Goal: Task Accomplishment & Management: Manage account settings

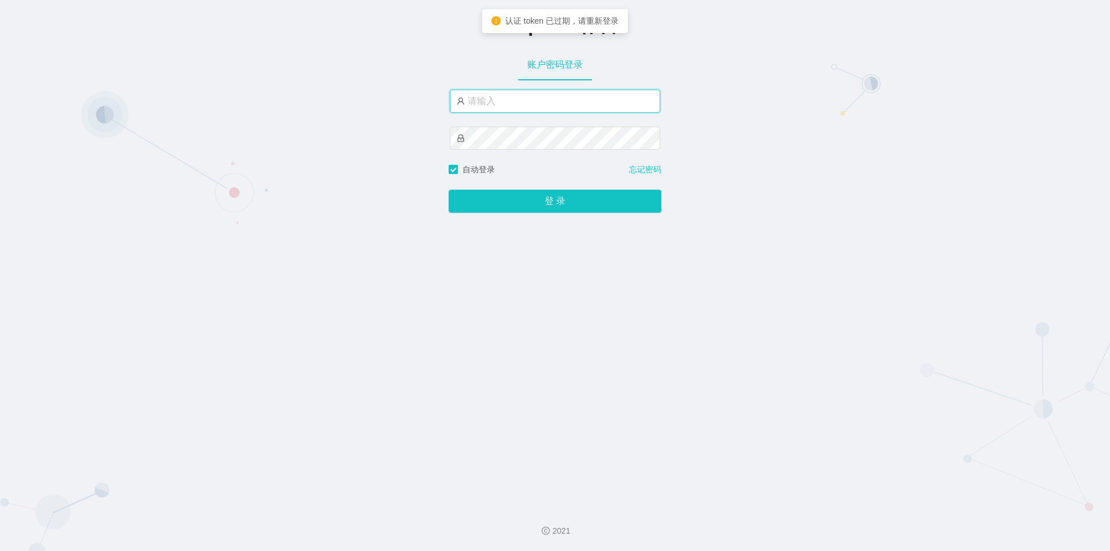
click at [536, 107] on input "text" at bounding box center [555, 101] width 210 height 23
type input "jishu"
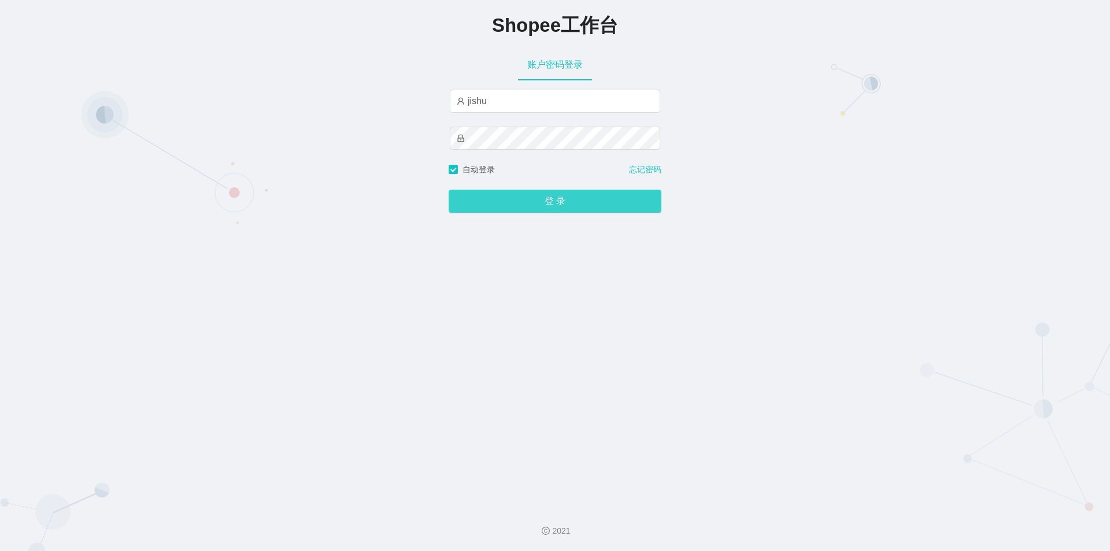
click at [516, 199] on button "登 录" at bounding box center [555, 201] width 213 height 23
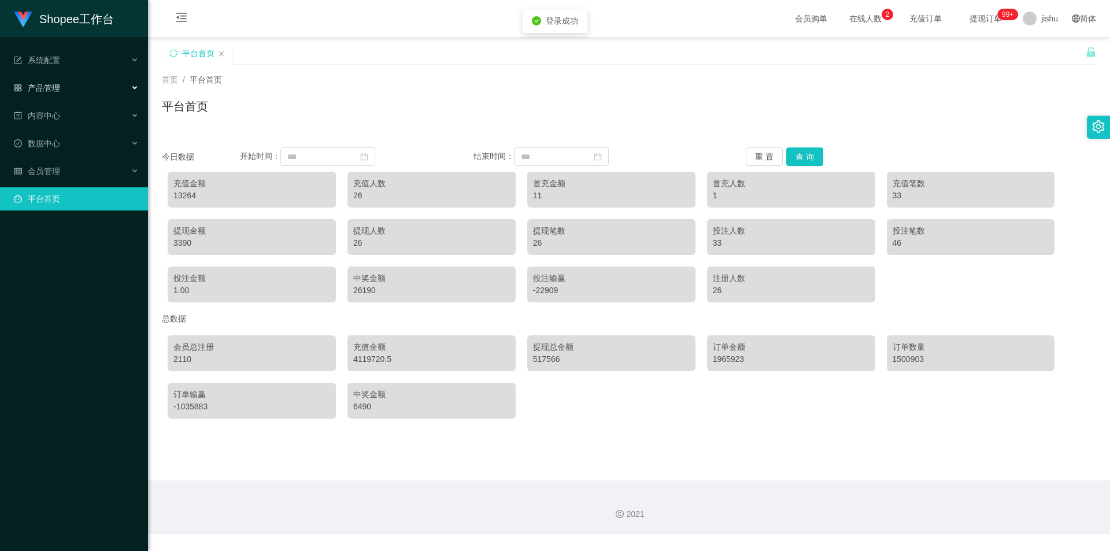
click at [75, 89] on div "产品管理" at bounding box center [74, 87] width 148 height 23
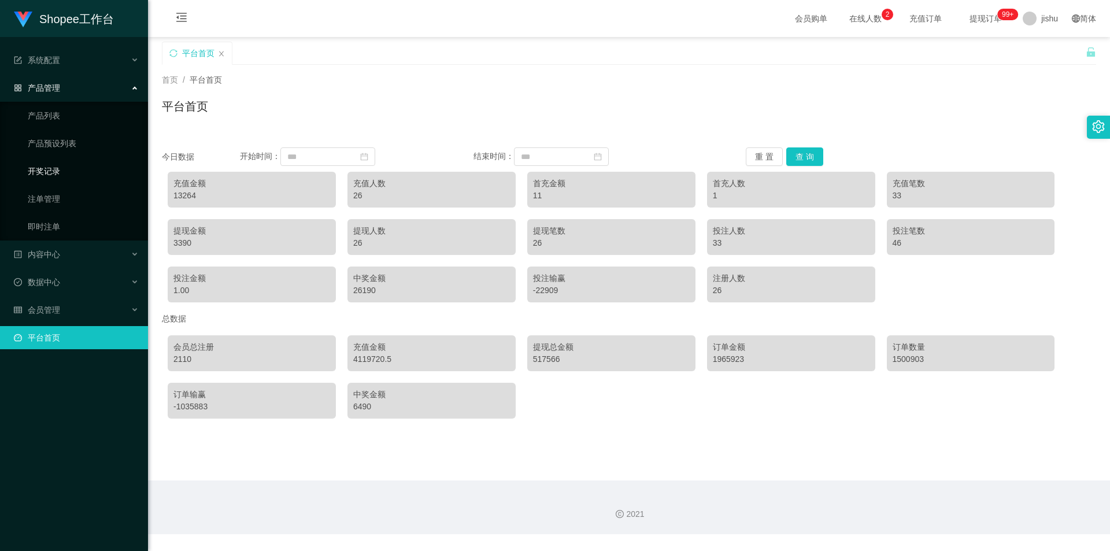
click at [66, 170] on link "开奖记录" at bounding box center [83, 171] width 111 height 23
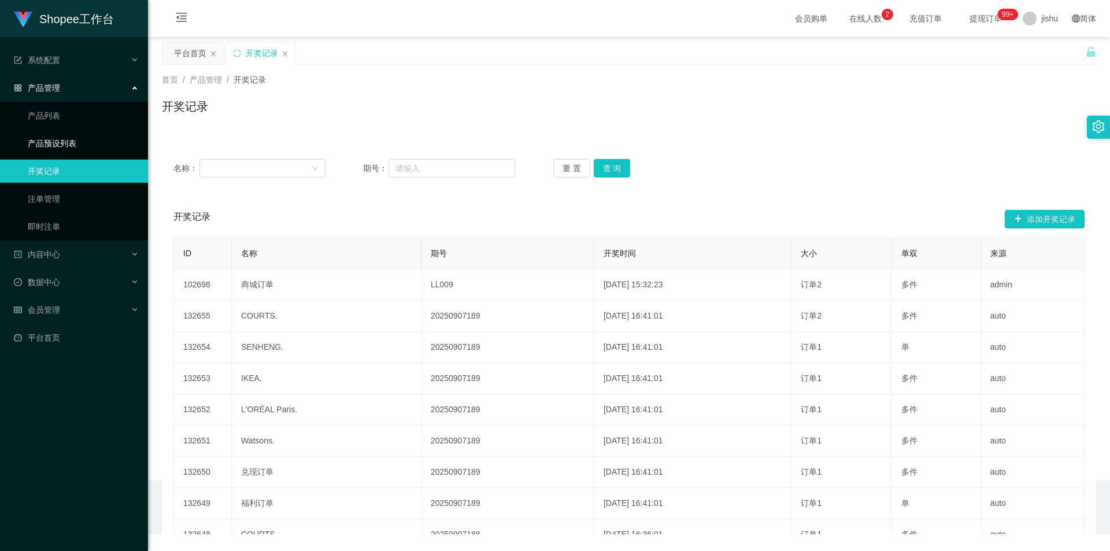
click at [77, 145] on link "产品预设列表" at bounding box center [83, 143] width 111 height 23
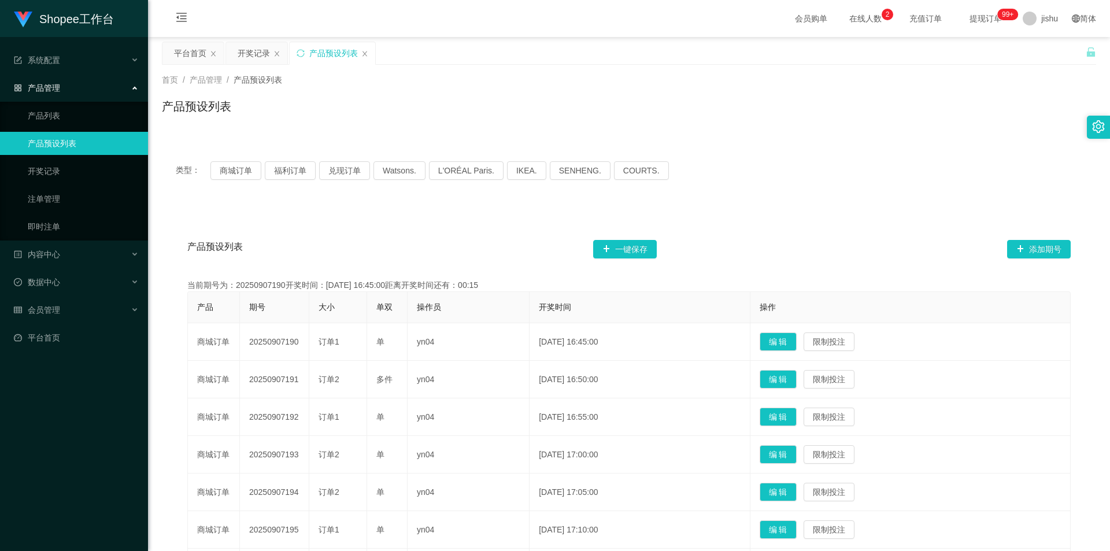
scroll to position [116, 0]
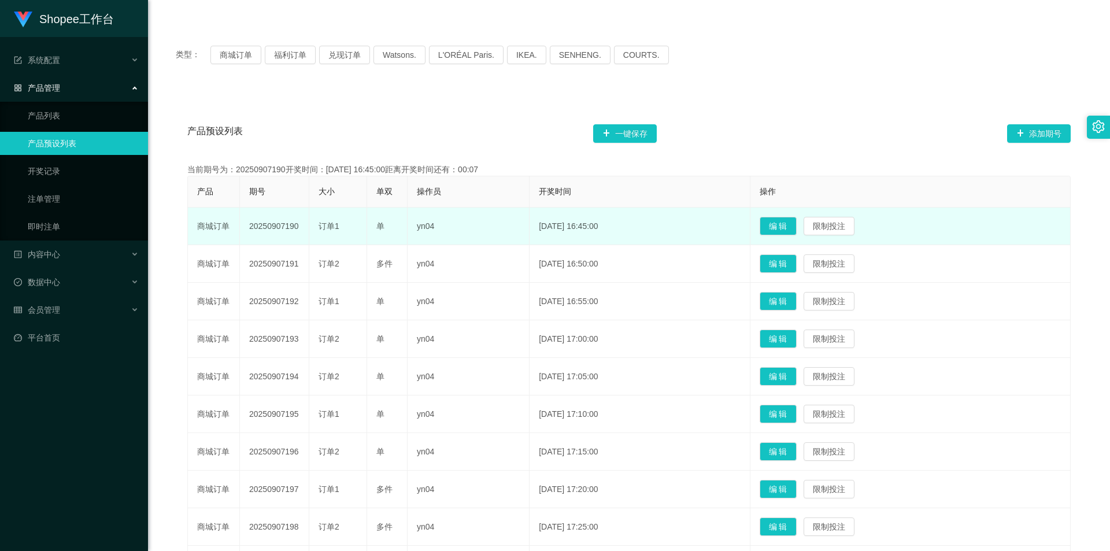
drag, startPoint x: 277, startPoint y: 238, endPoint x: 250, endPoint y: 223, distance: 31.0
click at [250, 223] on td "20250907190" at bounding box center [274, 227] width 69 height 38
click at [253, 245] on td "20250907190" at bounding box center [274, 227] width 69 height 38
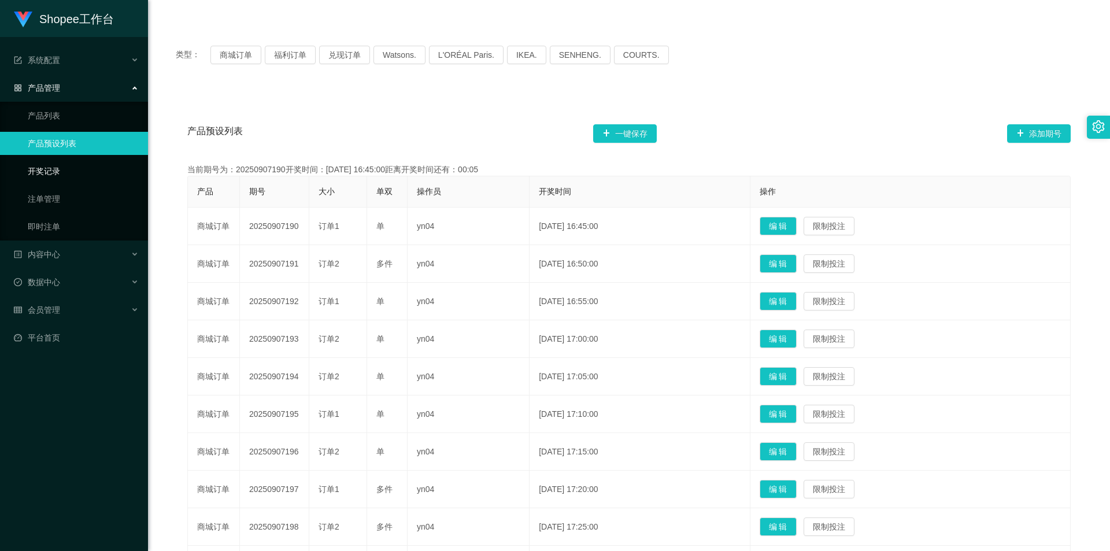
click at [78, 169] on link "开奖记录" at bounding box center [83, 171] width 111 height 23
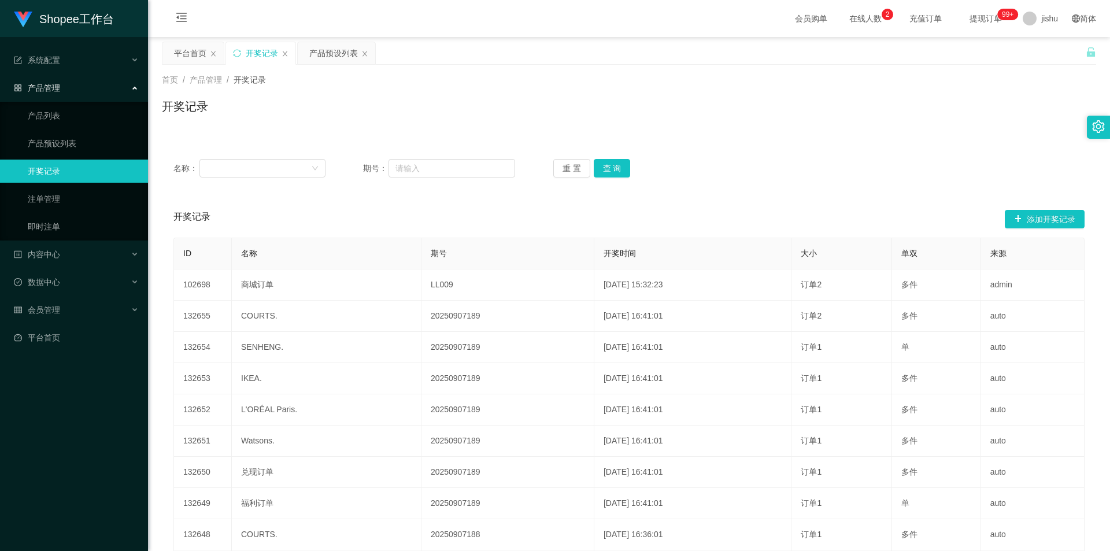
scroll to position [121, 0]
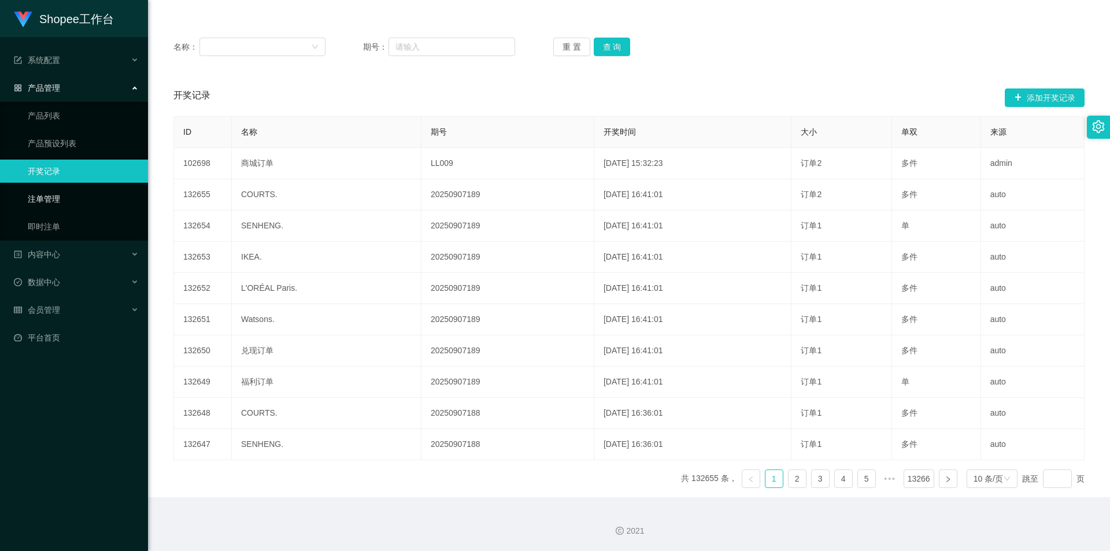
click at [74, 201] on link "注单管理" at bounding box center [83, 198] width 111 height 23
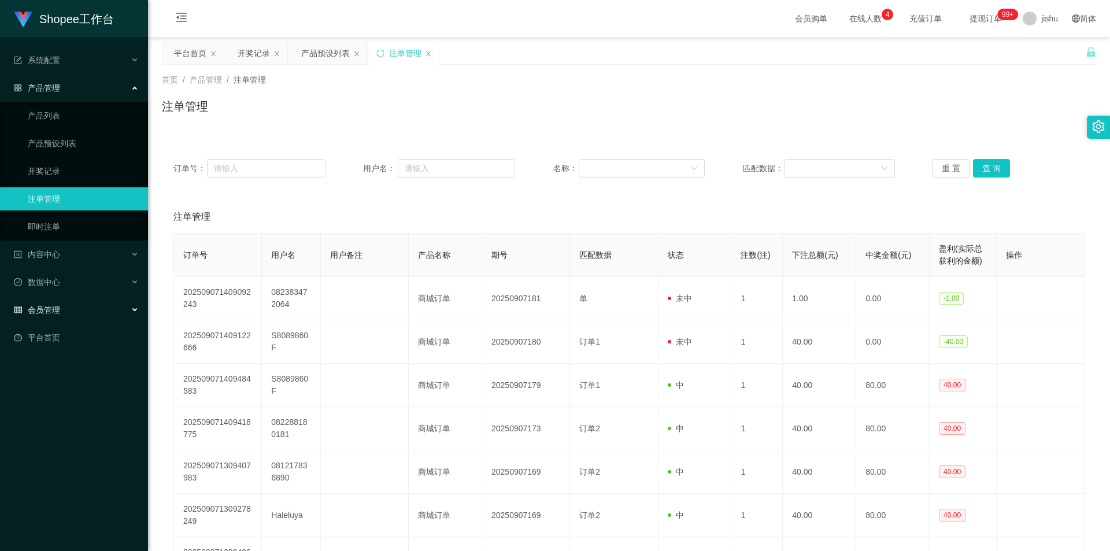
click at [60, 310] on span "会员管理" at bounding box center [37, 309] width 46 height 9
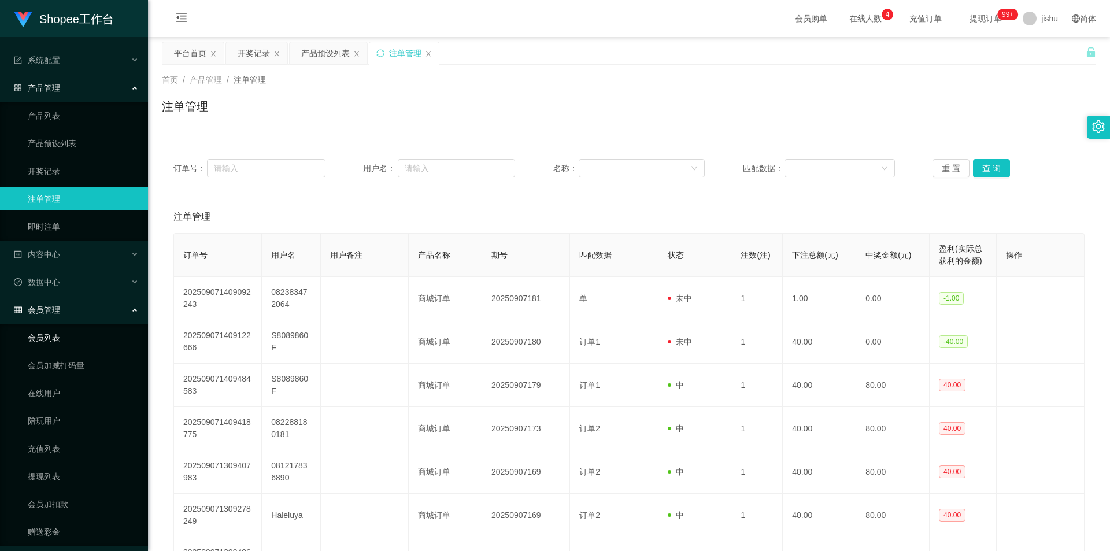
click at [54, 342] on link "会员列表" at bounding box center [83, 337] width 111 height 23
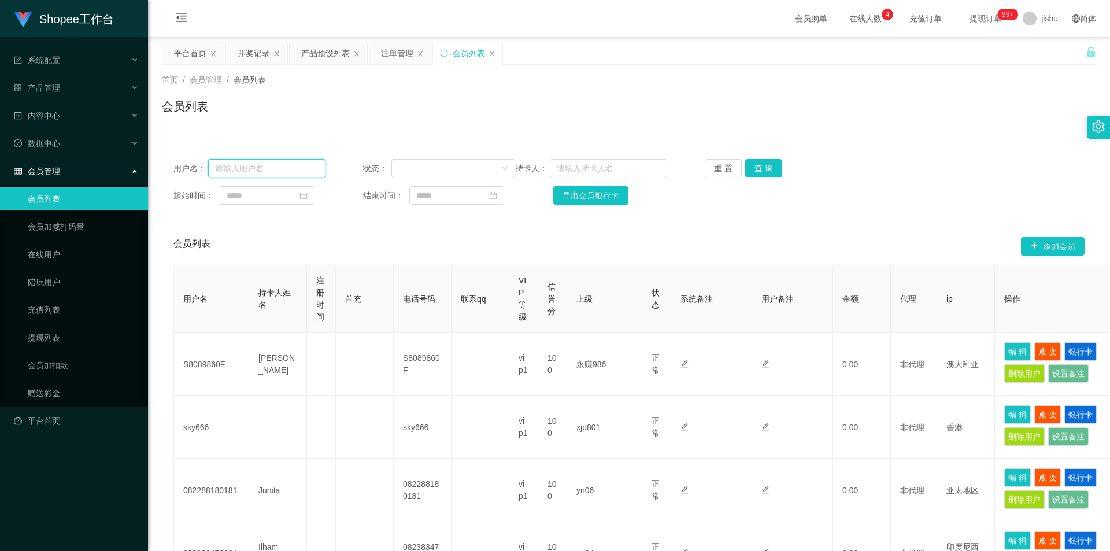
click at [274, 170] on input "text" at bounding box center [266, 168] width 117 height 18
type input "ceshi001"
click at [753, 168] on button "查 询" at bounding box center [763, 168] width 37 height 18
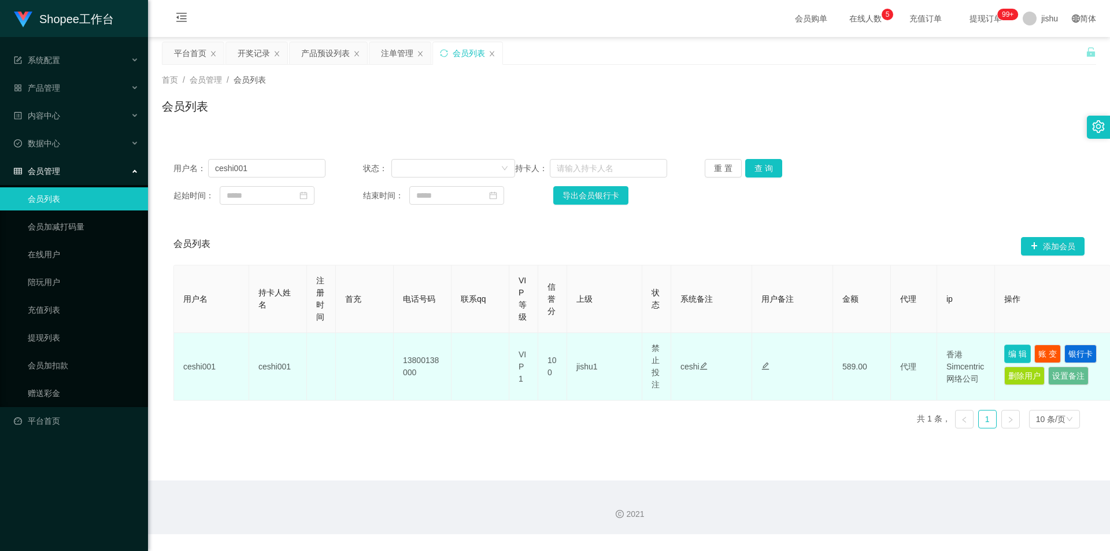
click at [1019, 353] on button "编 辑" at bounding box center [1017, 353] width 27 height 18
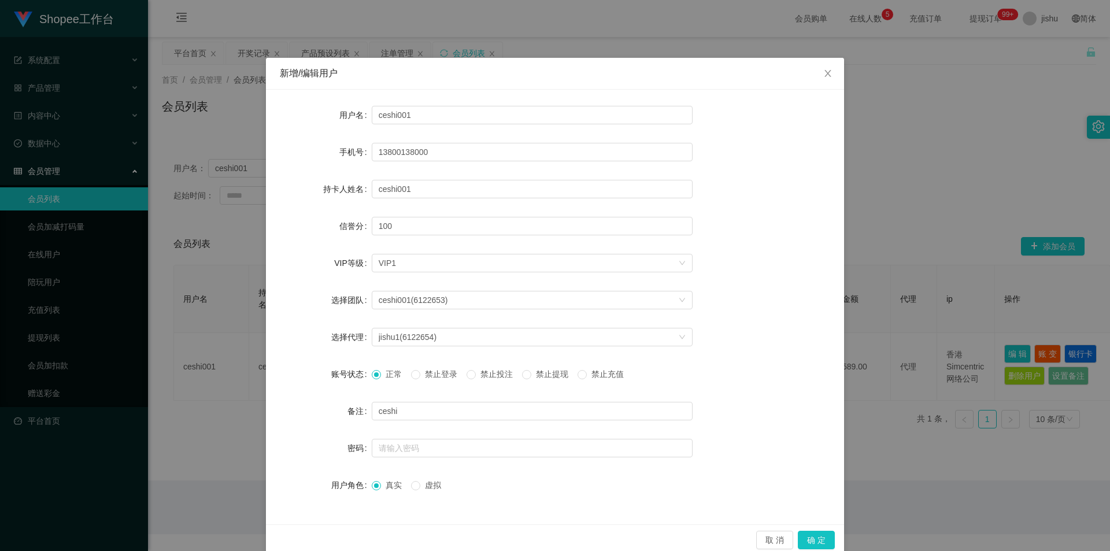
click at [381, 375] on span "正常" at bounding box center [393, 373] width 25 height 9
click at [813, 536] on button "确 定" at bounding box center [816, 540] width 37 height 18
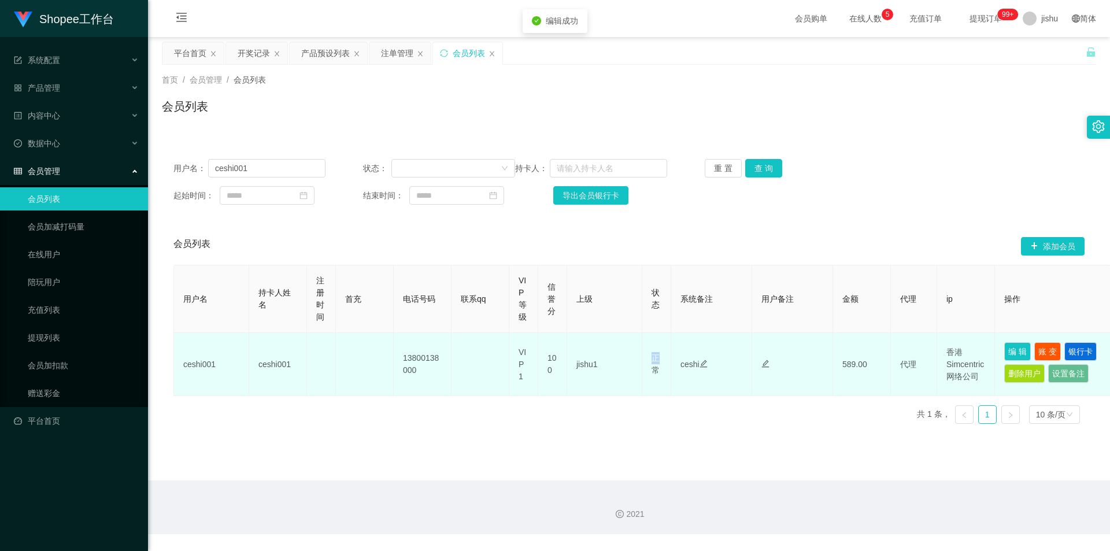
drag, startPoint x: 655, startPoint y: 364, endPoint x: 665, endPoint y: 362, distance: 10.5
click at [665, 362] on td "正常 禁止登录 禁止投注 禁止提现 禁止充值" at bounding box center [656, 364] width 29 height 63
click at [665, 372] on td "正常 禁止登录 禁止投注 禁止提现 禁止充值" at bounding box center [656, 364] width 29 height 63
click at [1012, 350] on button "编 辑" at bounding box center [1017, 351] width 27 height 18
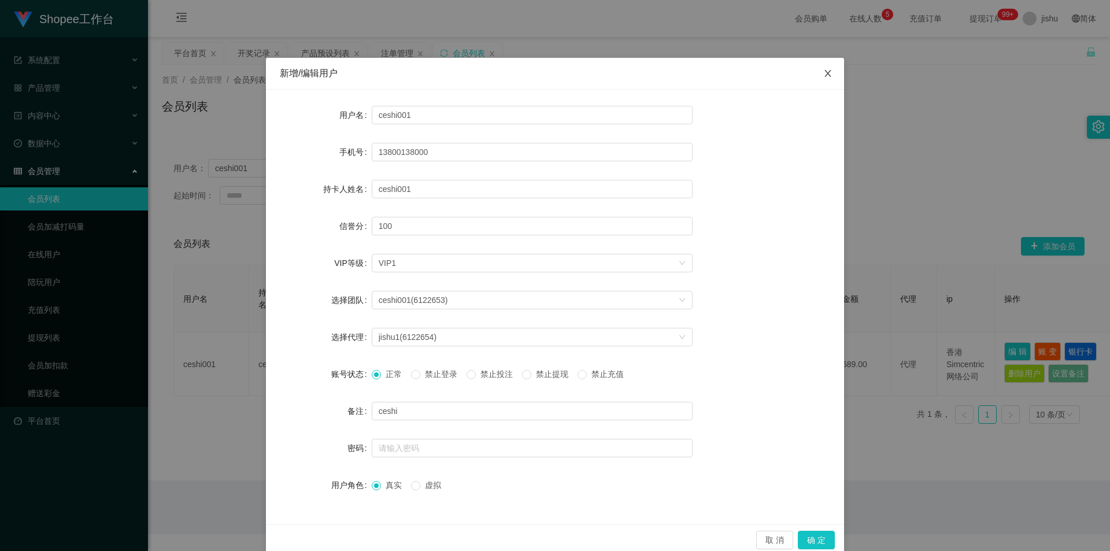
click at [823, 76] on icon "图标: close" at bounding box center [827, 73] width 9 height 9
